Goal: Contribute content: Contribute content

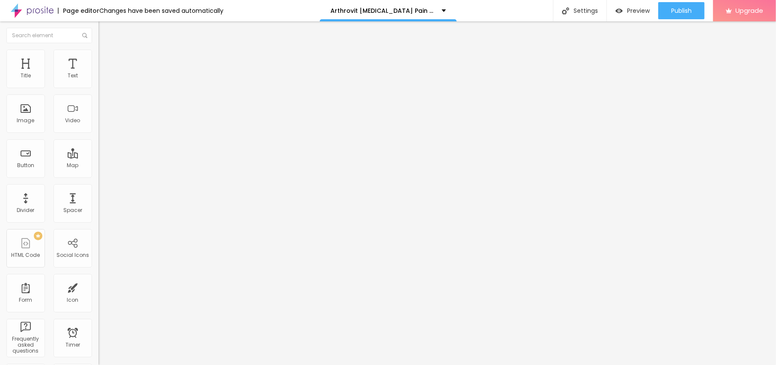
click at [98, 74] on span "Add image" at bounding box center [115, 69] width 35 height 7
click at [106, 59] on span "Style" at bounding box center [112, 55] width 12 height 7
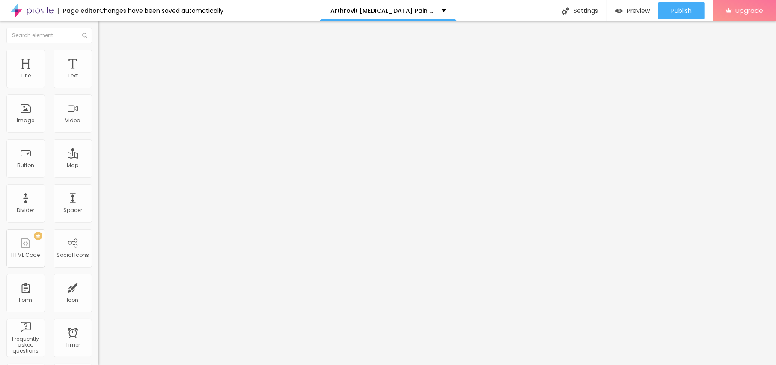
type input "95"
type input "90"
type input "85"
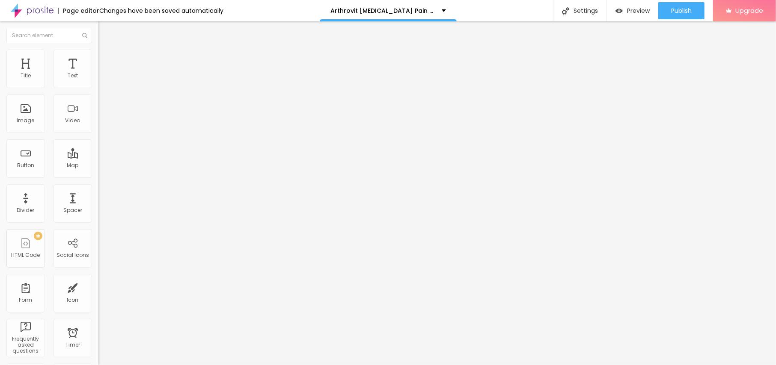
type input "85"
type input "80"
type input "75"
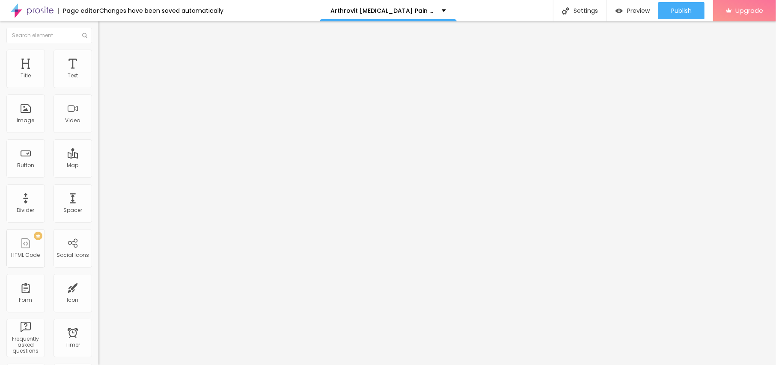
type input "70"
type input "65"
type input "60"
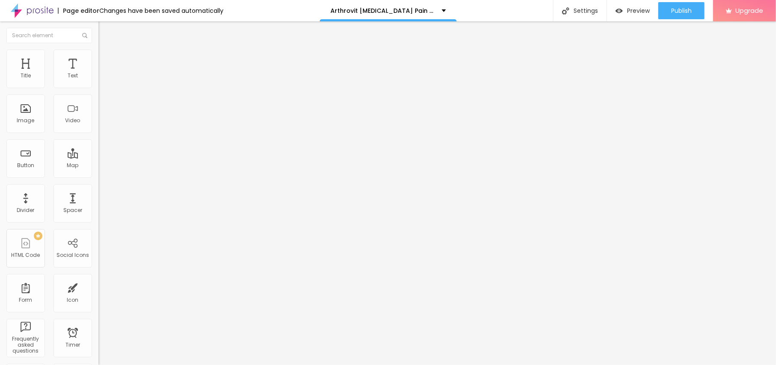
type input "60"
type input "55"
type input "50"
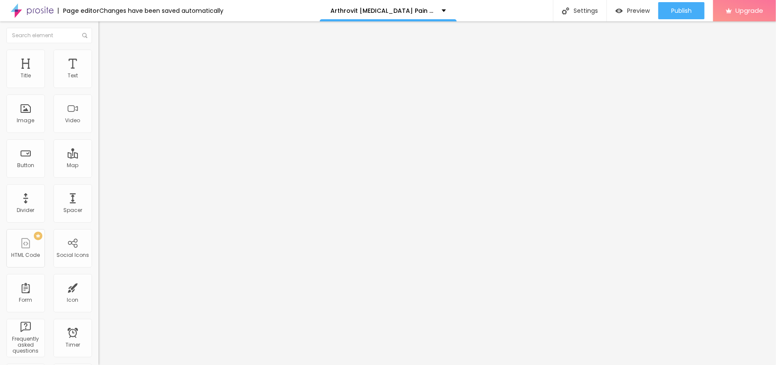
type input "45"
drag, startPoint x: 86, startPoint y: 94, endPoint x: 41, endPoint y: 94, distance: 45.4
type input "45"
click at [98, 88] on input "range" at bounding box center [125, 84] width 55 height 7
click at [98, 86] on input "text" at bounding box center [149, 82] width 103 height 9
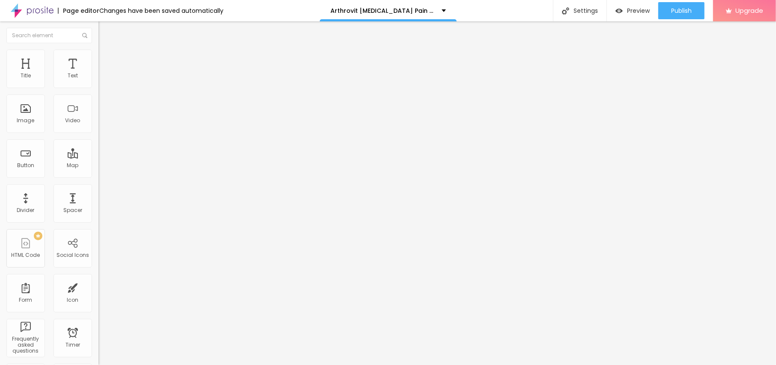
paste input "Arthrovit Arthritis Pain Relief Cream Australia"
type input "Arthrovit Arthritis Pain Relief Cream Australia"
drag, startPoint x: 44, startPoint y: 230, endPoint x: 0, endPoint y: 237, distance: 45.0
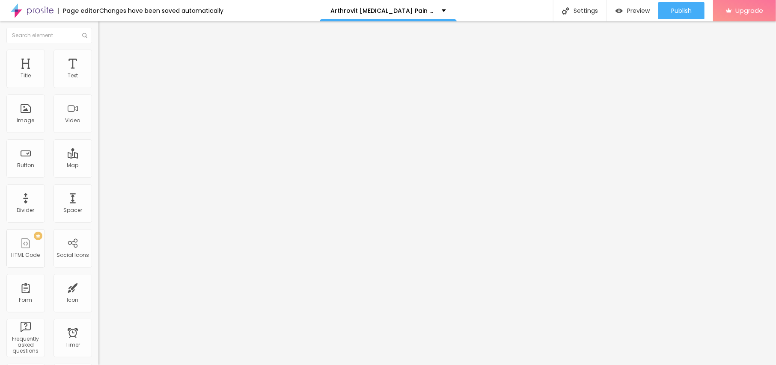
click at [98, 196] on div "Change image Image description (Alt) Arthrovit Arthritis Pain Relief Cream Aust…" at bounding box center [147, 131] width 98 height 129
paste input "www.facebook.com/Arthrovit.Arthritis.Pain.Relief.Cream.Aus"
type input "https://www.facebook.com/Arthrovit.Arthritis.Pain.Relief.Cream.Aus"
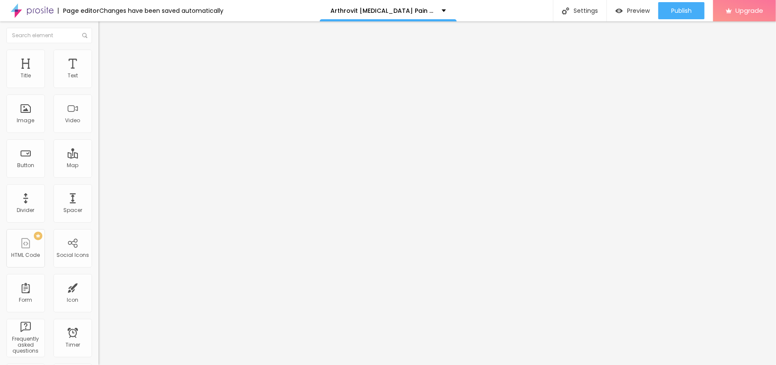
drag, startPoint x: 45, startPoint y: 99, endPoint x: 6, endPoint y: 113, distance: 42.1
click at [98, 98] on div "Text Click me Align Size Default Small Default Big Link URL https:// Open in ne…" at bounding box center [147, 129] width 98 height 125
paste input "😍👇SHOP NOW😍👇"
type input "😍👇SHOP NOW😍👇"
drag, startPoint x: 47, startPoint y: 173, endPoint x: 0, endPoint y: 183, distance: 47.8
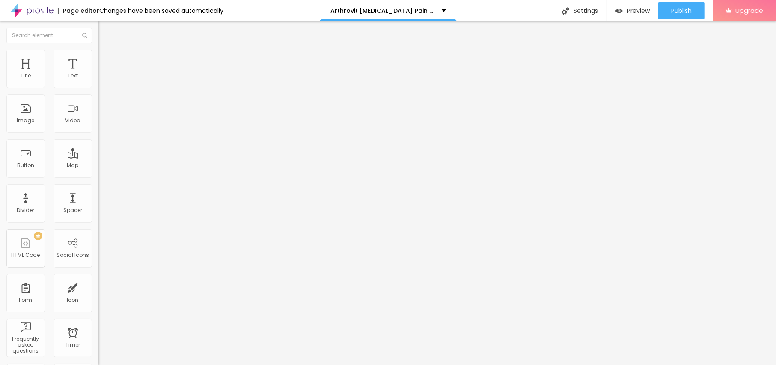
click at [98, 183] on div "Text 😍👇SHOP NOW😍👇 Align Size Default Small Default Big Link URL https:// Open i…" at bounding box center [147, 129] width 98 height 125
paste input "https://top10cbdstore.com/arthrovit-arthritis-cream-australia"
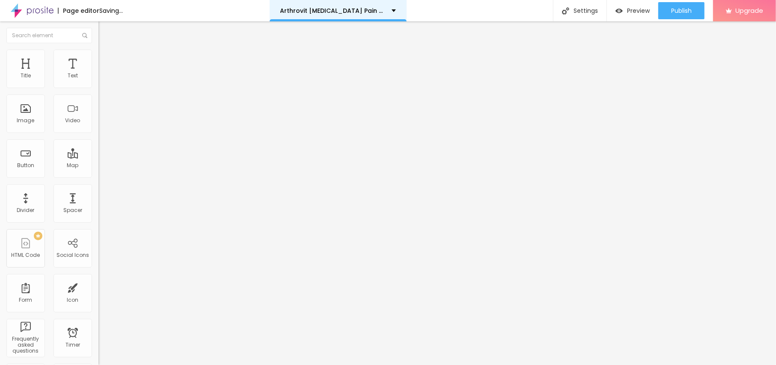
type input "https://top10cbdstore.com/arthrovit-arthritis-cream-australia"
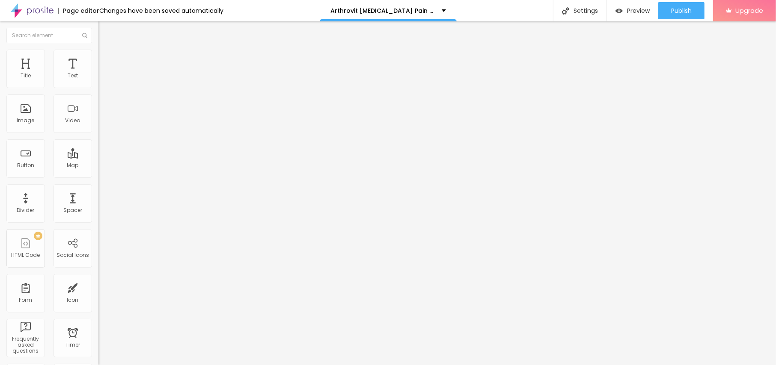
click at [102, 124] on icon "button" at bounding box center [104, 121] width 5 height 5
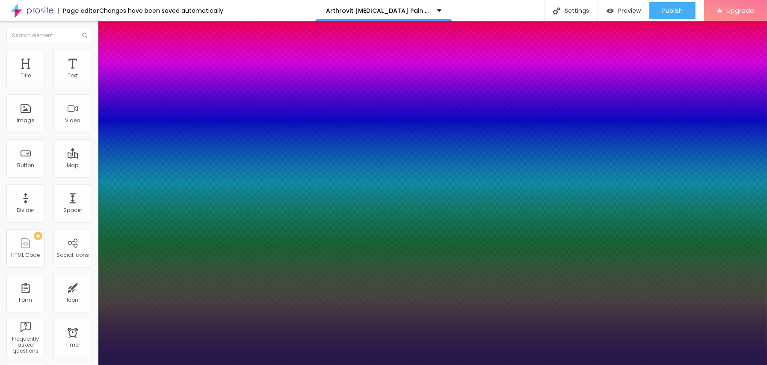
type input "1"
type input "12"
type input "1"
type input "14"
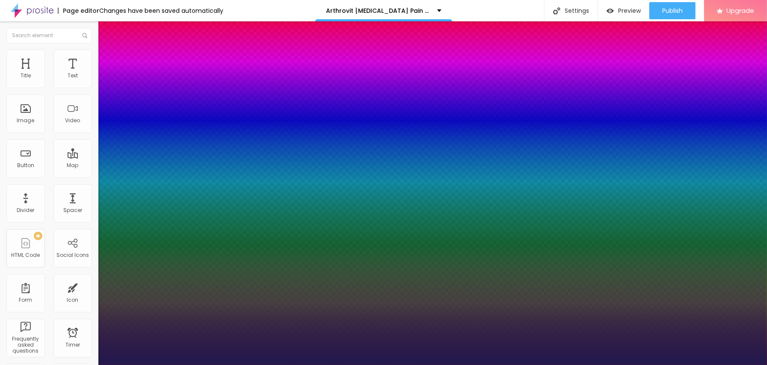
type input "14"
type input "1"
type input "15"
type input "1"
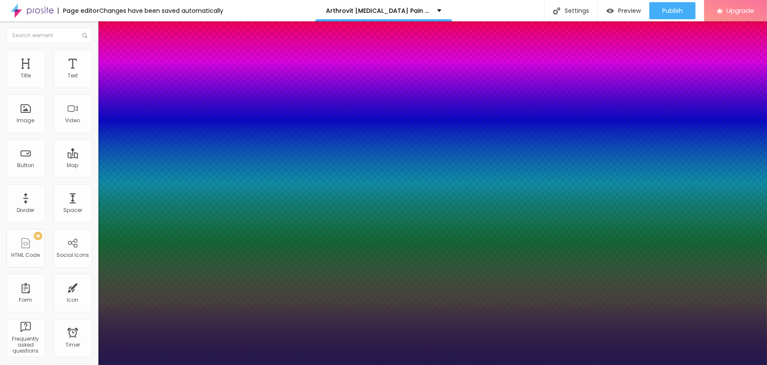
type input "17"
type input "1"
type input "22"
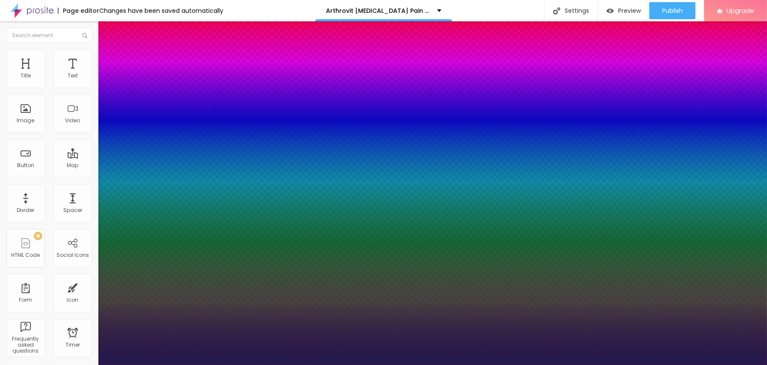
type input "1"
type input "27"
type input "1"
drag, startPoint x: 113, startPoint y: 238, endPoint x: 124, endPoint y: 240, distance: 10.8
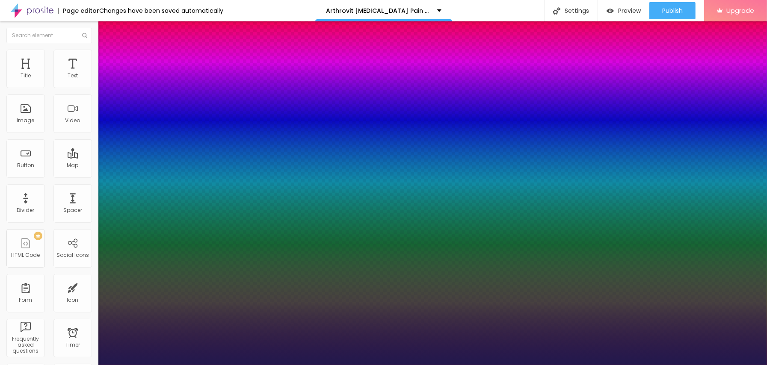
type input "27"
type input "1"
click at [366, 365] on div at bounding box center [383, 365] width 767 height 0
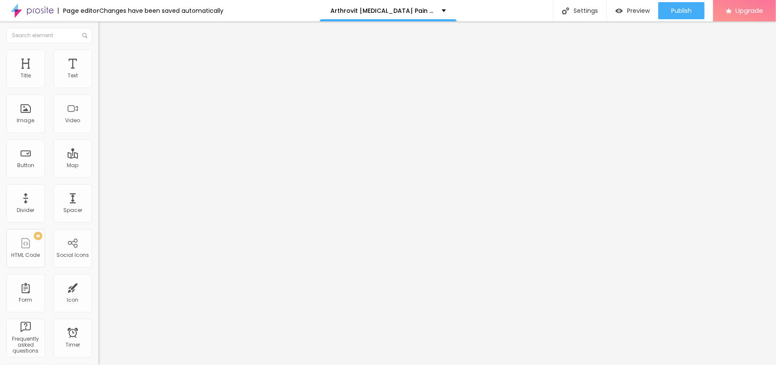
click at [98, 82] on button "button" at bounding box center [104, 77] width 12 height 9
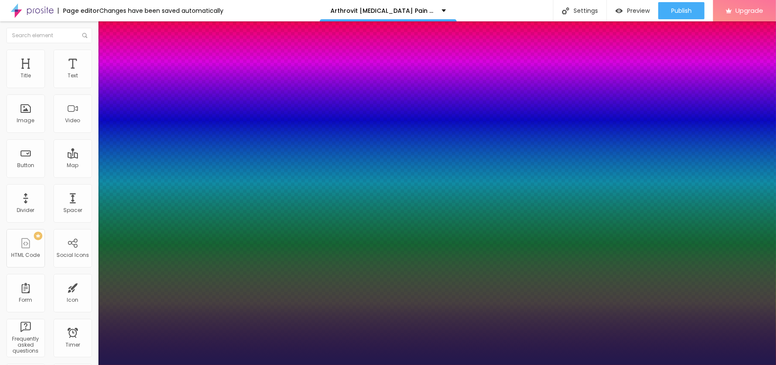
type input "1"
type input "19"
type input "1"
type input "21"
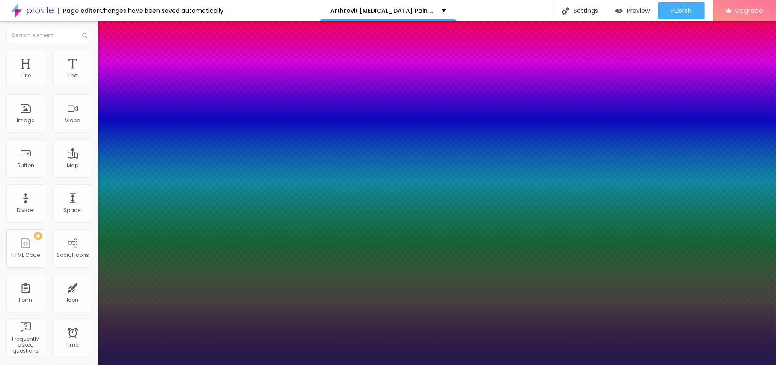
type input "21"
type input "1"
drag, startPoint x: 115, startPoint y: 145, endPoint x: 120, endPoint y: 145, distance: 4.7
type input "21"
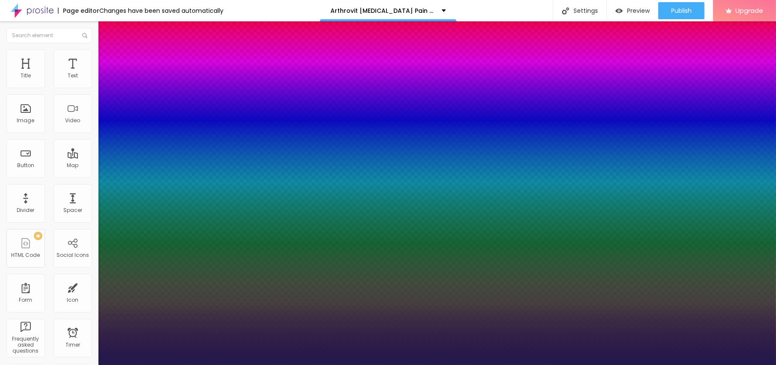
type input "1"
click at [306, 365] on div at bounding box center [388, 365] width 776 height 0
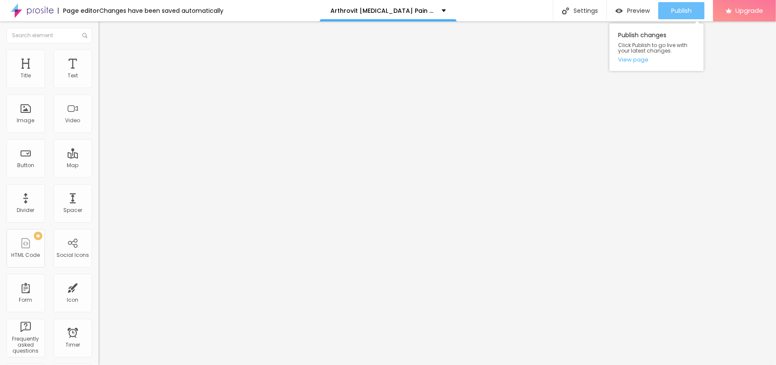
click at [678, 7] on span "Publish" at bounding box center [681, 10] width 21 height 7
click at [636, 62] on link "View page" at bounding box center [656, 60] width 77 height 6
